Goal: Information Seeking & Learning: Learn about a topic

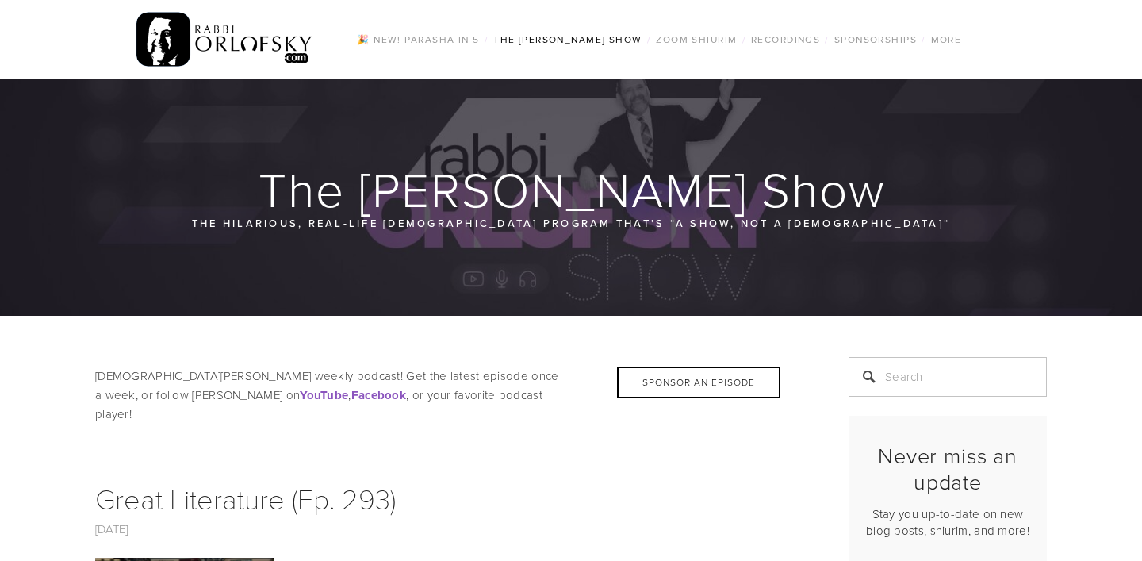
scroll to position [8, 0]
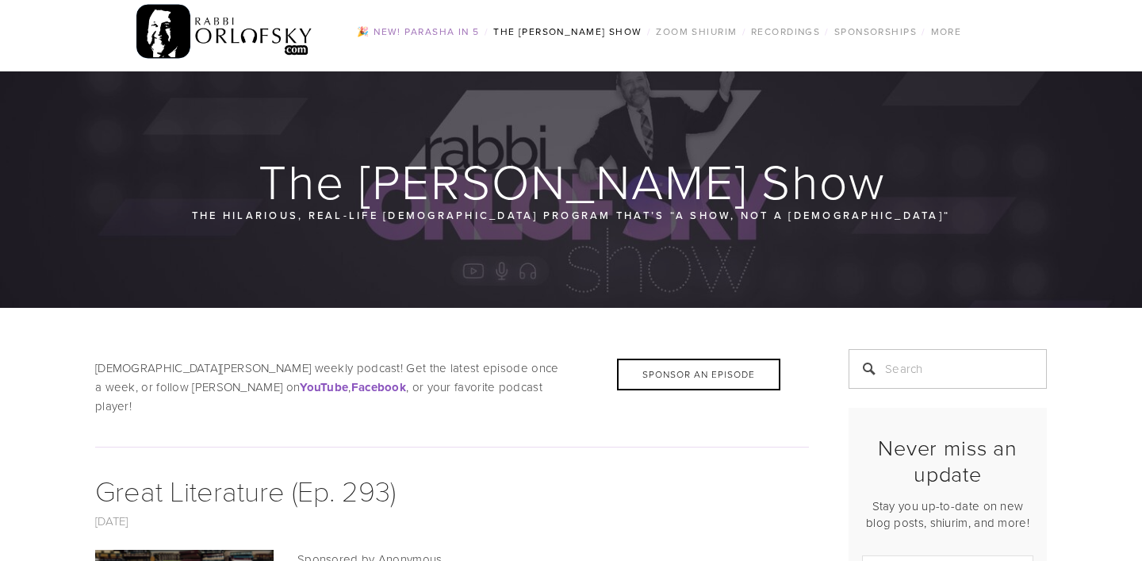
click at [420, 32] on link "🎉 NEW! Parasha in 5" at bounding box center [418, 31] width 132 height 21
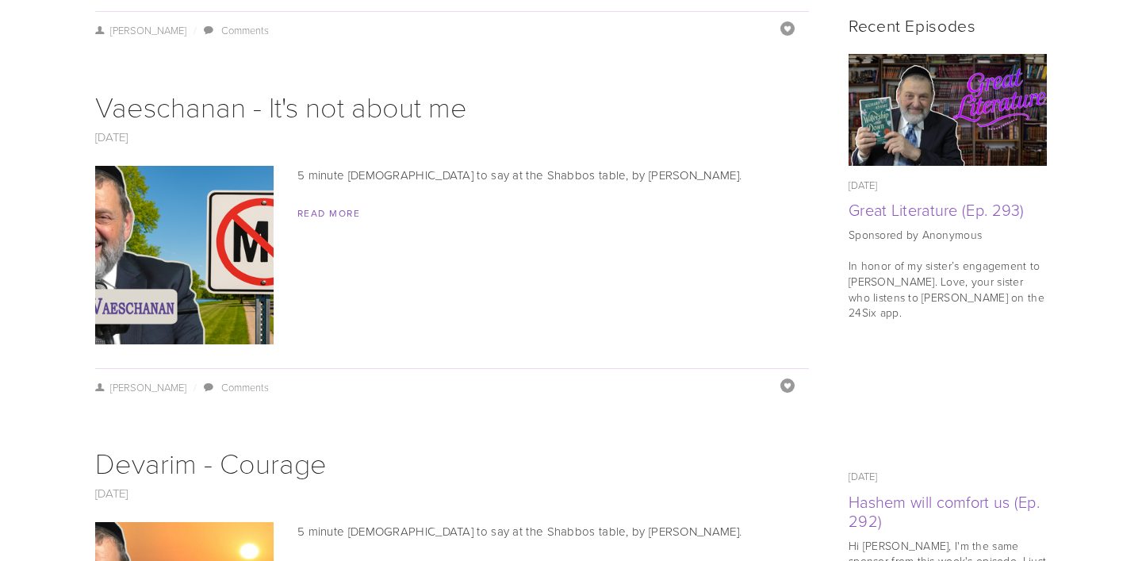
scroll to position [763, 0]
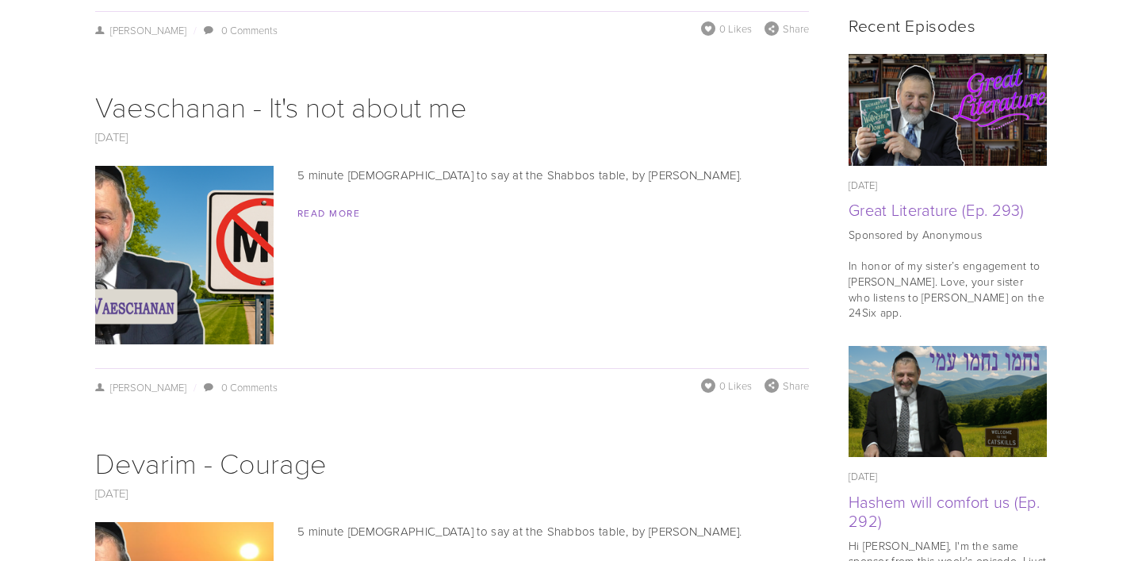
click at [342, 220] on span "Read More" at bounding box center [452, 213] width 714 height 19
click at [344, 216] on link "Read More" at bounding box center [328, 212] width 63 height 13
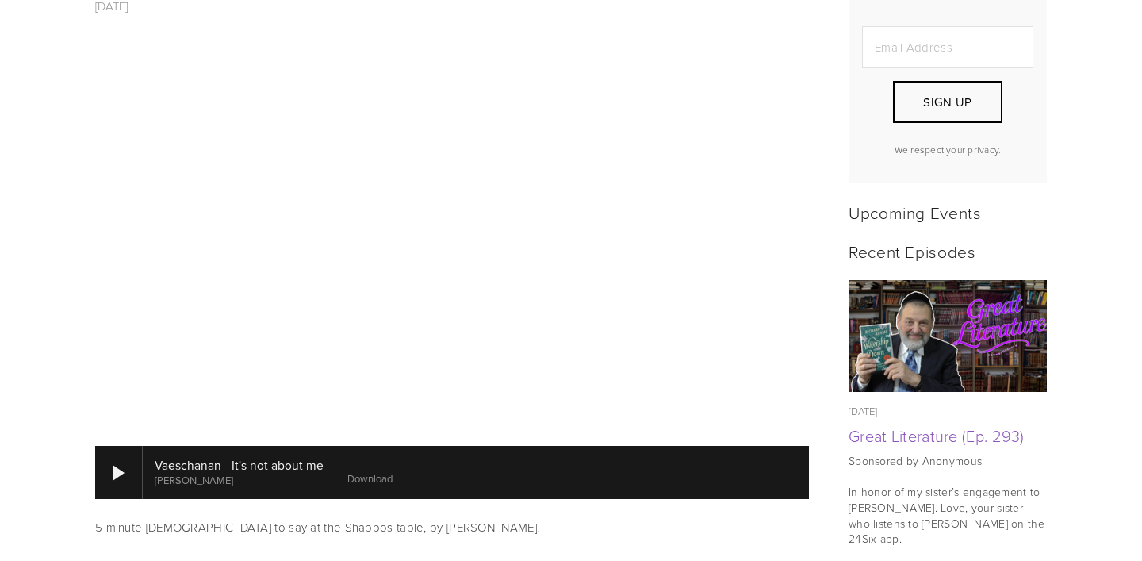
scroll to position [535, 0]
